Goal: Task Accomplishment & Management: Use online tool/utility

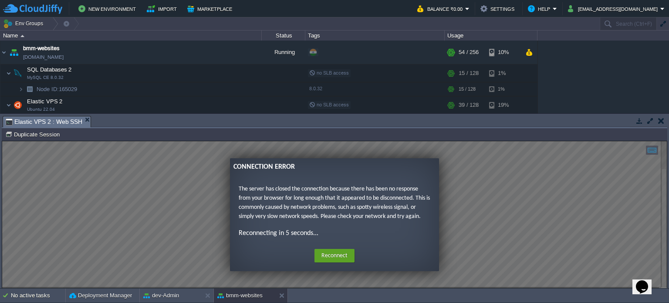
click at [663, 123] on button "button" at bounding box center [661, 121] width 6 height 8
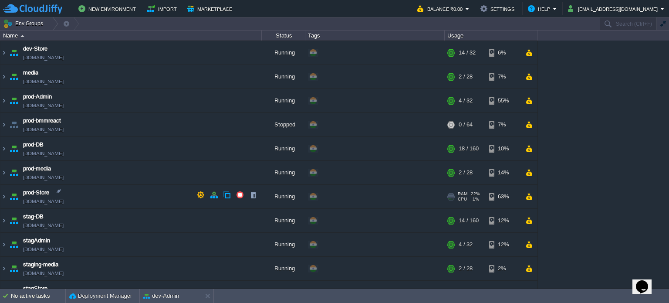
scroll to position [292, 0]
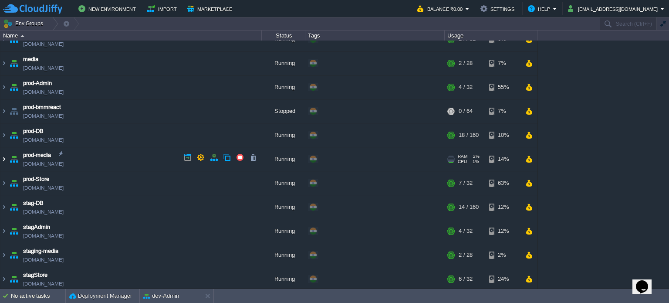
click at [3, 156] on img at bounding box center [3, 159] width 7 height 24
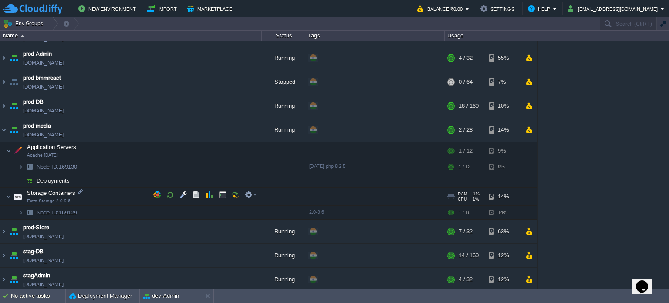
scroll to position [335, 0]
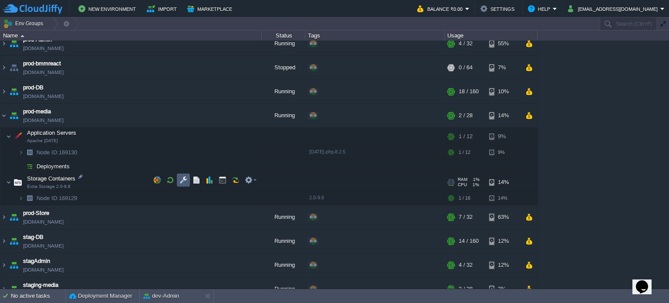
click at [183, 177] on button "button" at bounding box center [183, 180] width 8 height 8
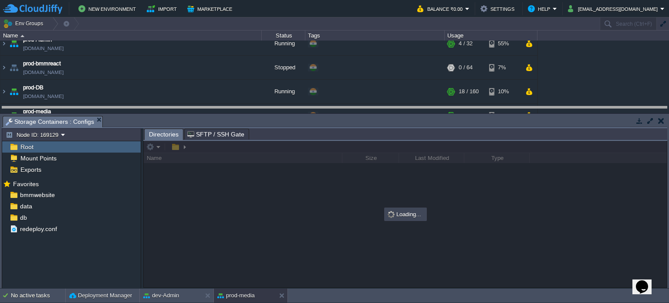
drag, startPoint x: 386, startPoint y: 123, endPoint x: 384, endPoint y: 101, distance: 21.8
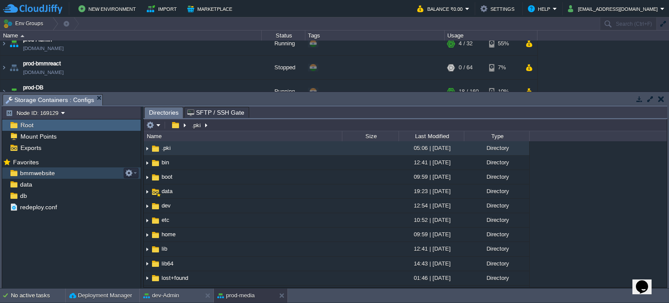
click at [54, 175] on span "bmmwebsite" at bounding box center [37, 173] width 38 height 8
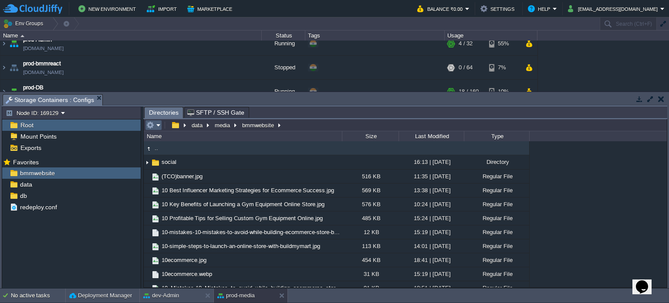
click at [157, 127] on em at bounding box center [153, 125] width 14 height 8
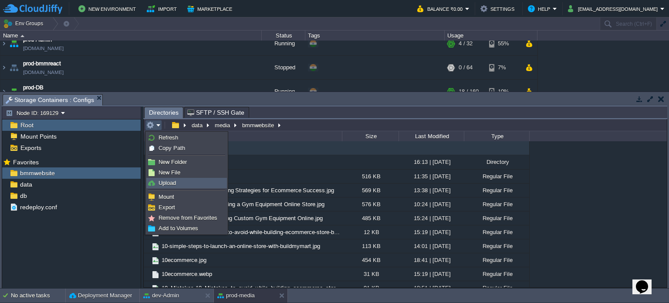
click at [172, 185] on span "Upload" at bounding box center [167, 182] width 17 height 7
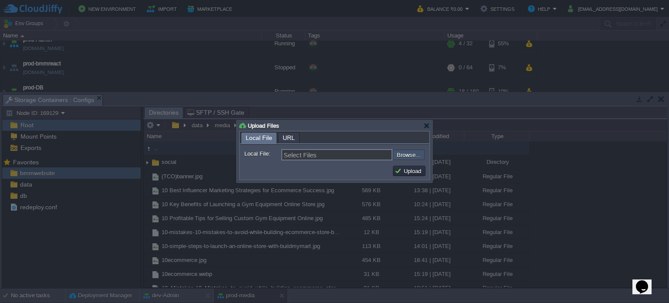
click at [414, 150] on input "file" at bounding box center [370, 154] width 110 height 10
click at [416, 155] on input "file" at bounding box center [370, 154] width 110 height 10
type input "C:\fakepath\Launch Your Online Kirana Store in 7 Steps and Start Selling in a D…"
type input "Launch Your Online Kirana Store in 7 Steps and Start Selling in a Day.jpg"
click at [408, 173] on button "Upload" at bounding box center [409, 171] width 29 height 8
